Goal: Transaction & Acquisition: Obtain resource

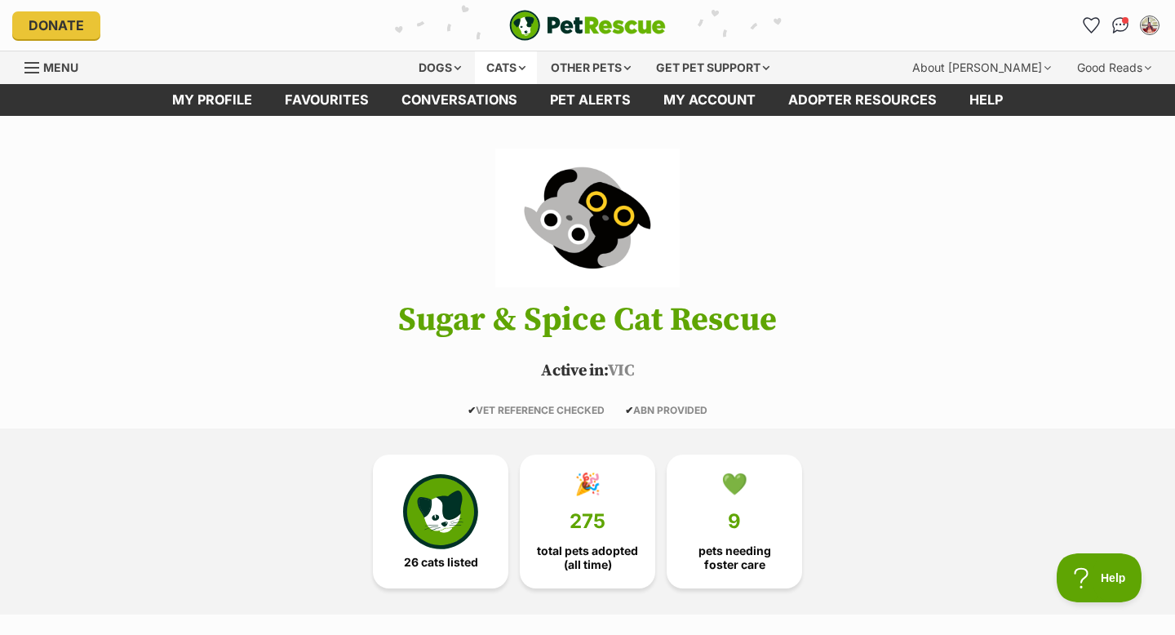
click at [495, 73] on div "Cats" at bounding box center [506, 67] width 62 height 33
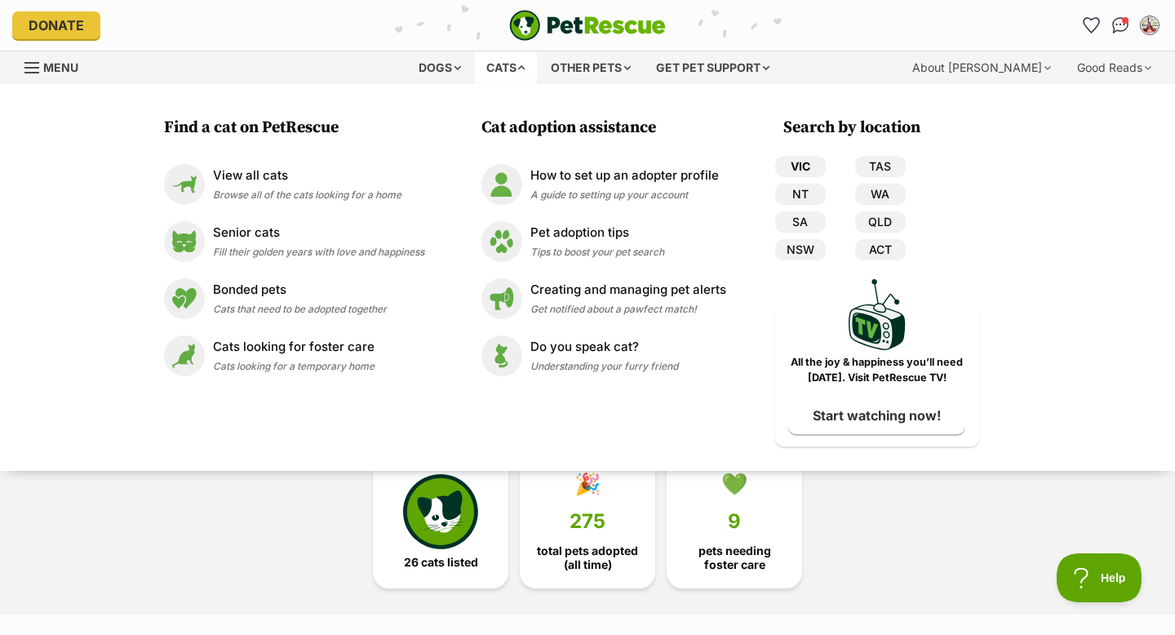
click at [803, 170] on link "VIC" at bounding box center [800, 166] width 51 height 21
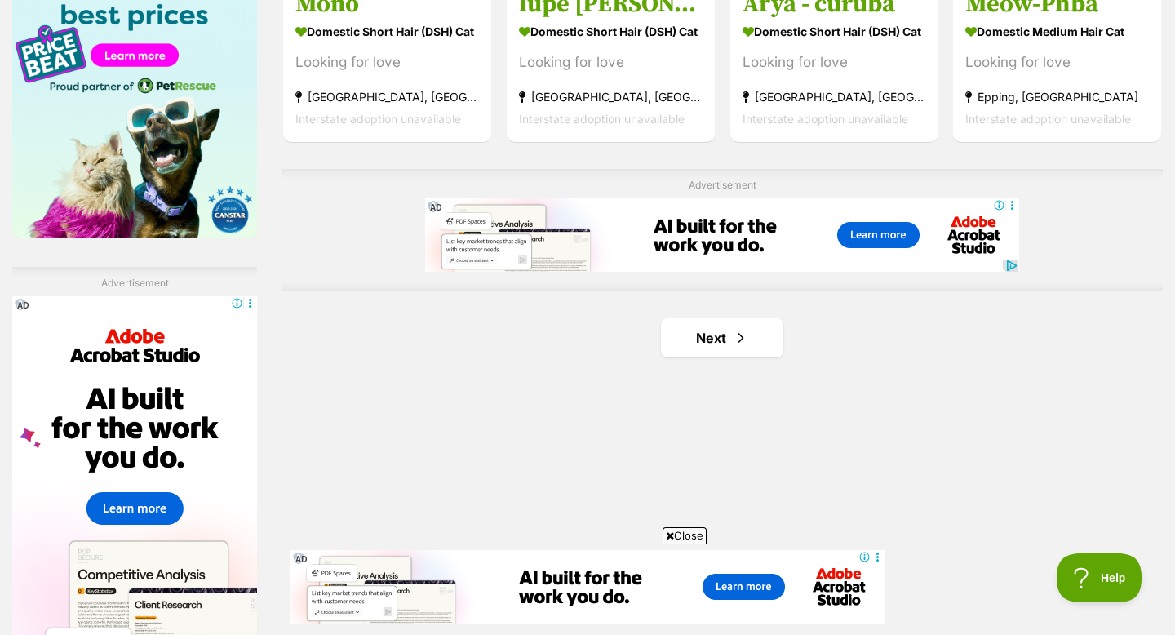
scroll to position [2648, 0]
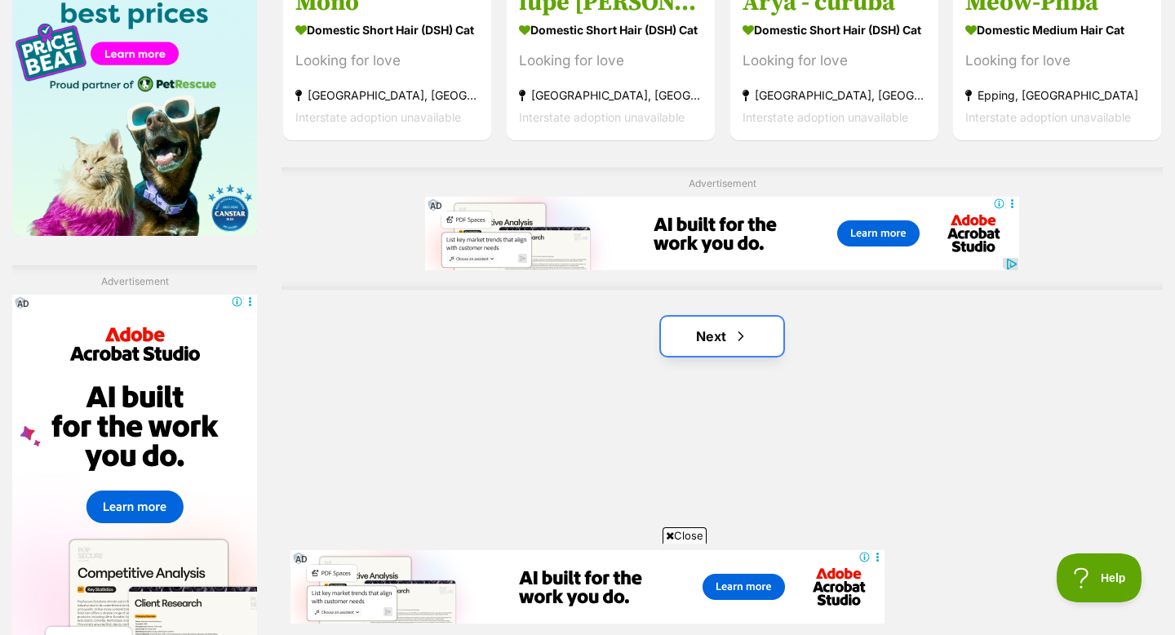
click at [700, 331] on link "Next" at bounding box center [722, 336] width 122 height 39
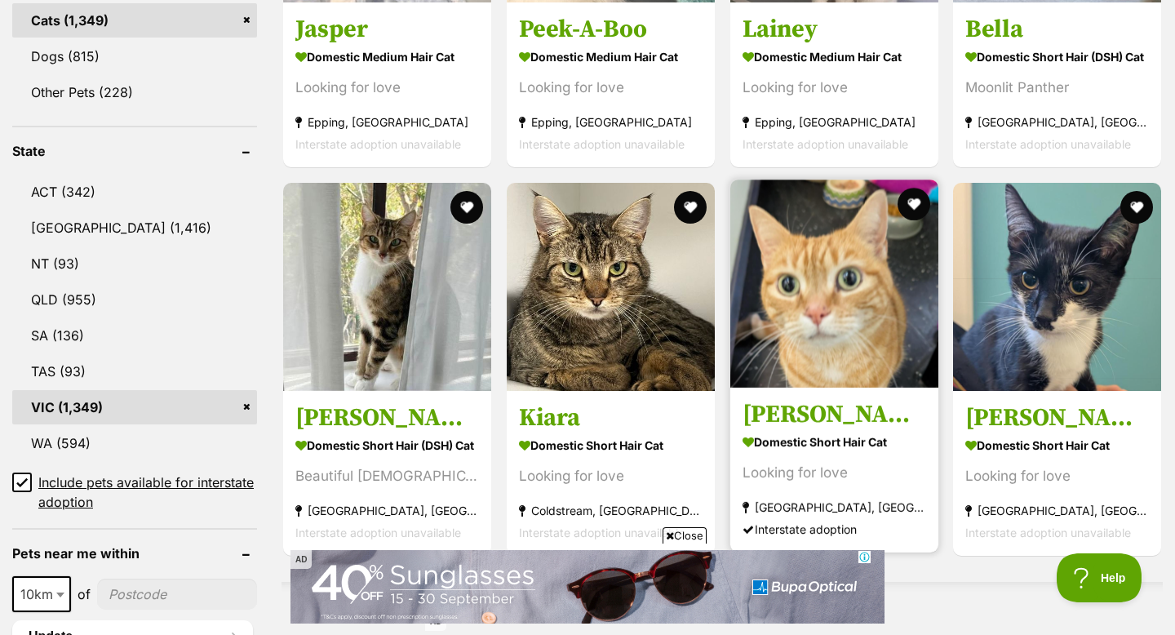
click at [913, 430] on strong "Domestic Short Hair Cat" at bounding box center [835, 442] width 184 height 24
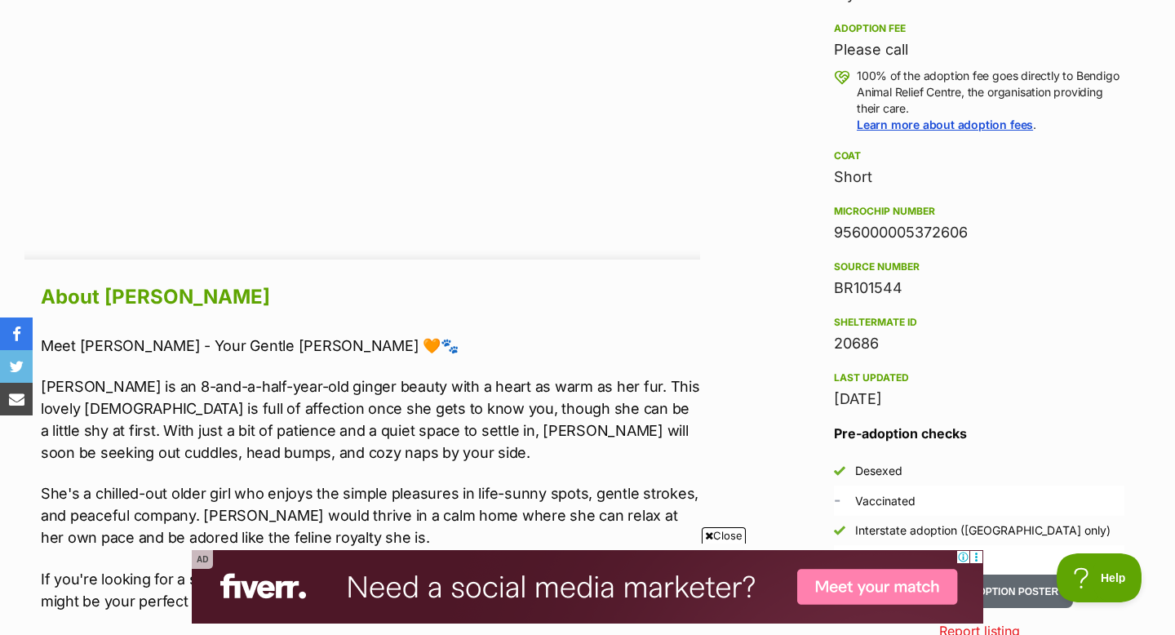
scroll to position [1281, 0]
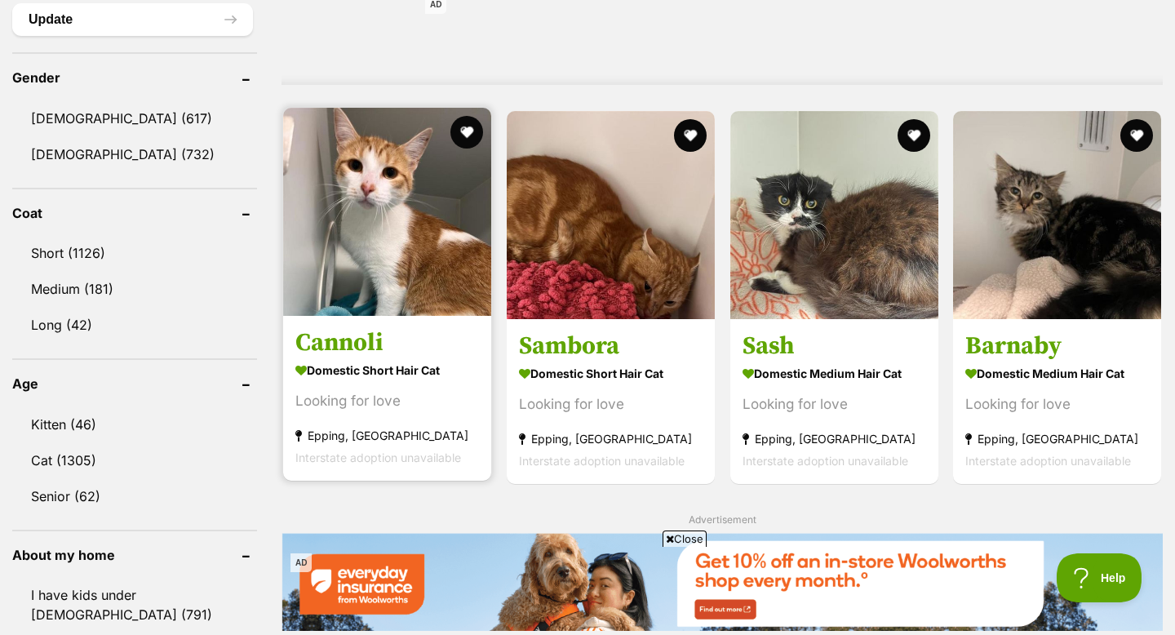
click at [393, 221] on img at bounding box center [387, 212] width 208 height 208
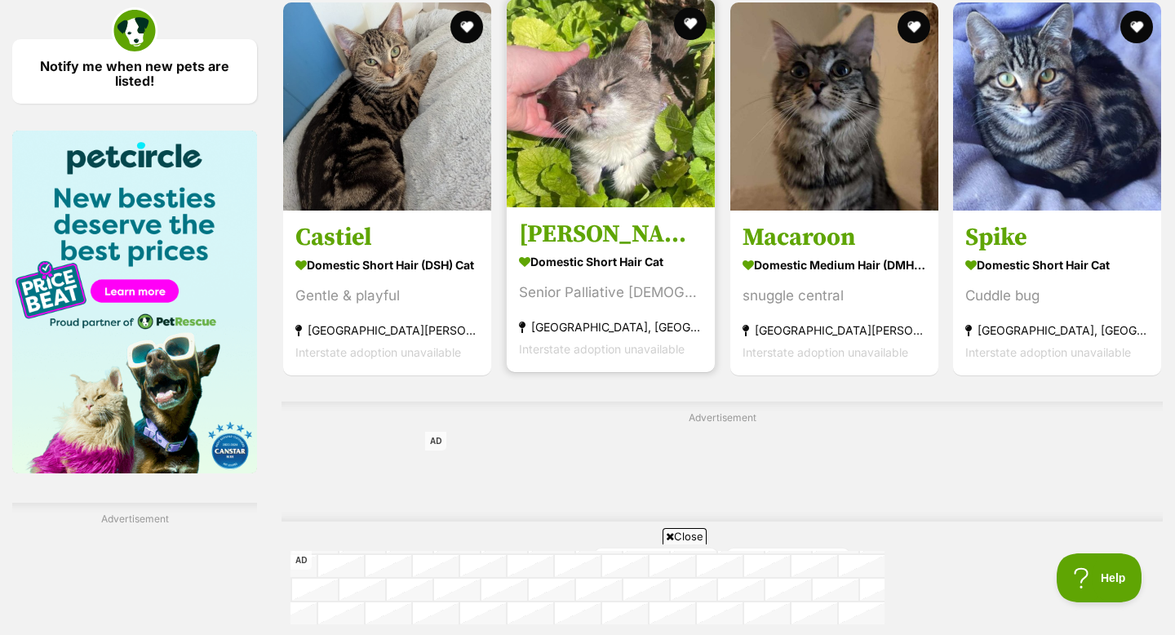
click at [618, 118] on img at bounding box center [611, 103] width 208 height 208
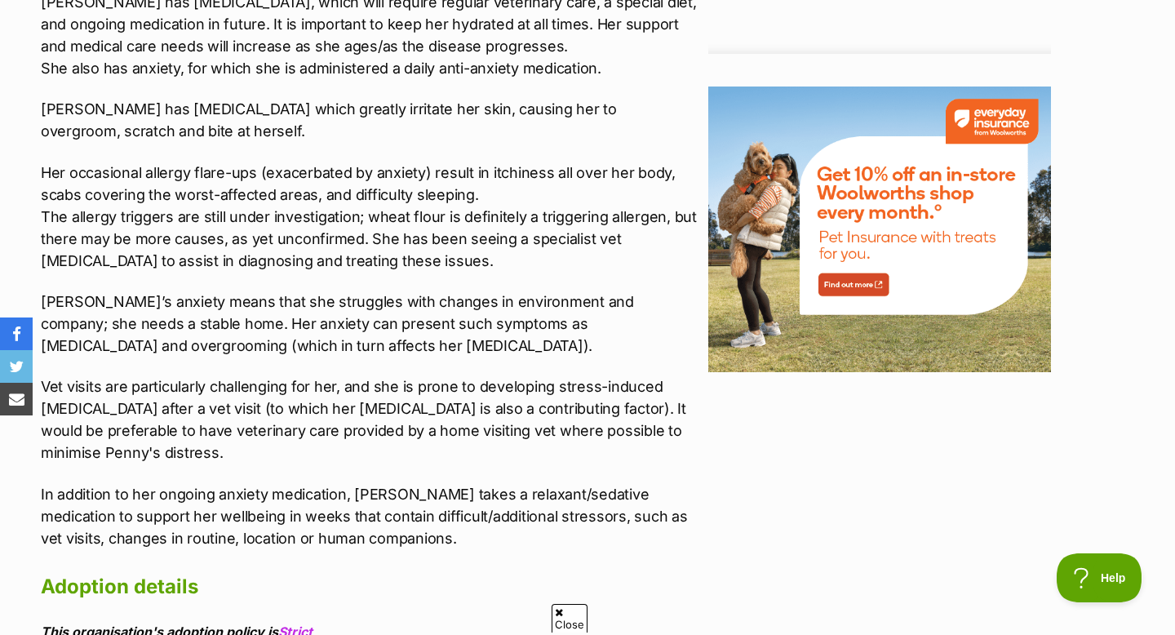
scroll to position [2154, 0]
